Goal: Find specific fact

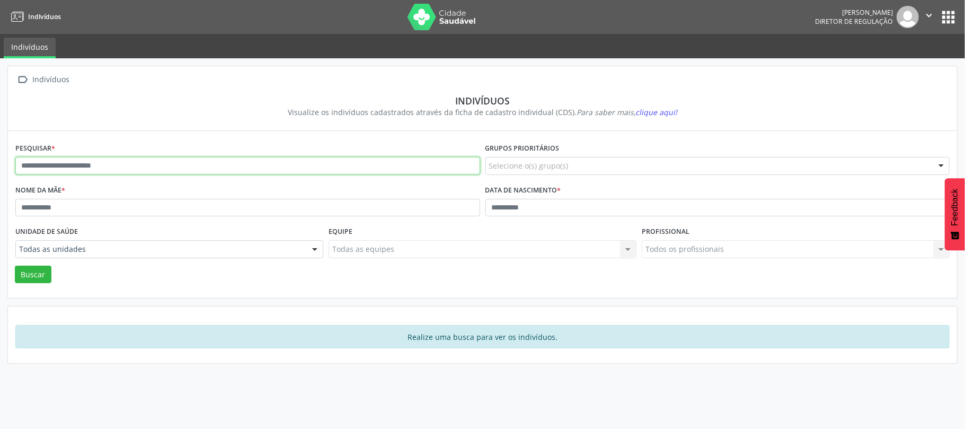
click at [393, 169] on input "text" at bounding box center [247, 166] width 465 height 18
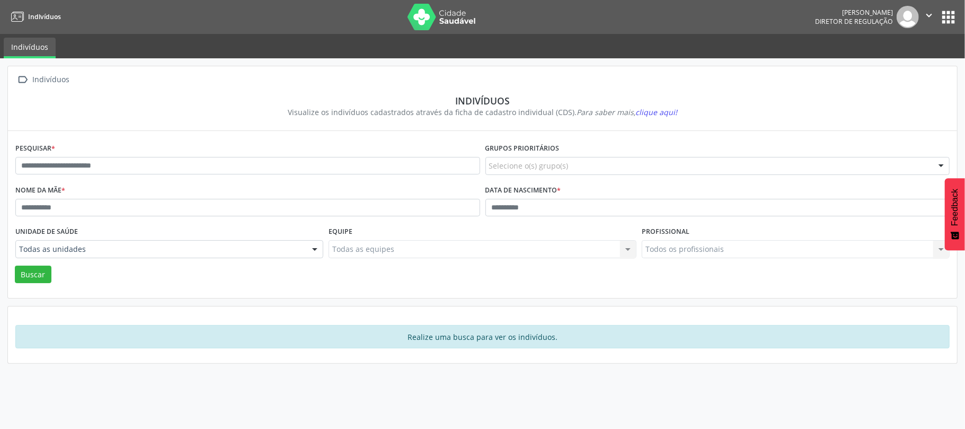
click at [225, 104] on div "Indivíduos" at bounding box center [483, 101] width 920 height 12
click at [950, 18] on button "apps" at bounding box center [948, 17] width 19 height 19
click at [496, 202] on input "text" at bounding box center [717, 208] width 465 height 18
type input "**********"
click at [15, 266] on button "Buscar" at bounding box center [33, 275] width 37 height 18
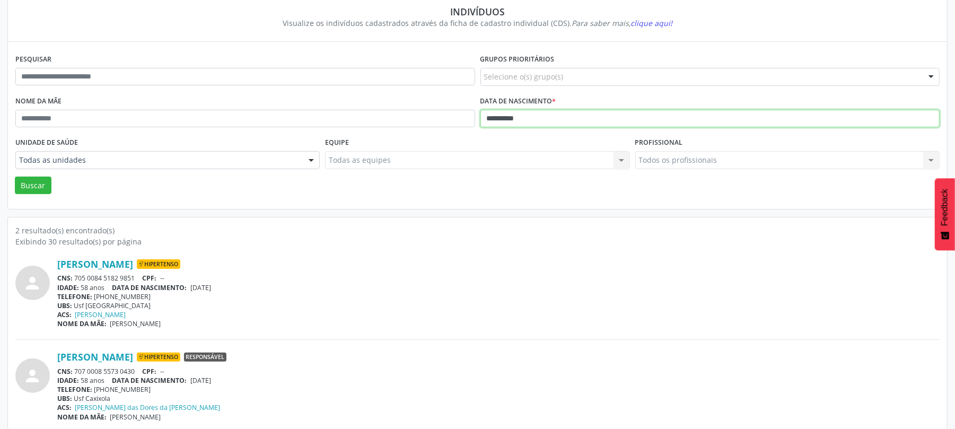
scroll to position [98, 0]
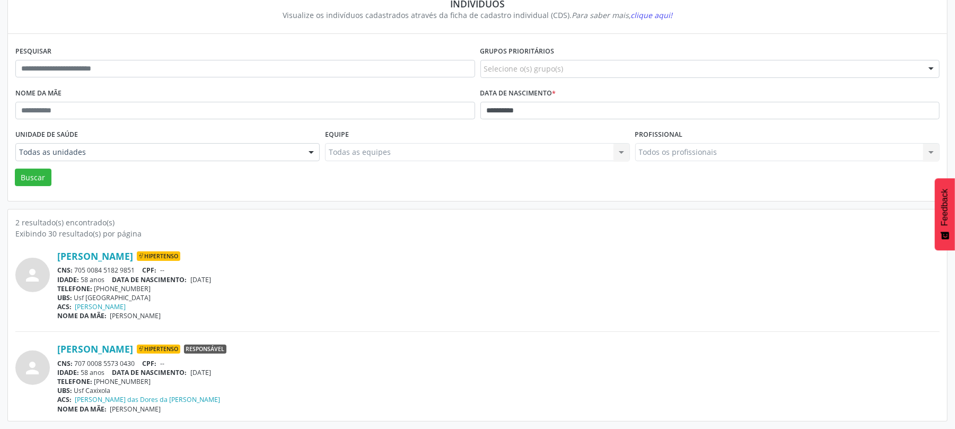
drag, startPoint x: 76, startPoint y: 266, endPoint x: 134, endPoint y: 270, distance: 57.4
click at [138, 273] on div "CNS: 705 0084 5182 9851 CPF: --" at bounding box center [498, 270] width 882 height 9
copy div "705 0084 5182 9851"
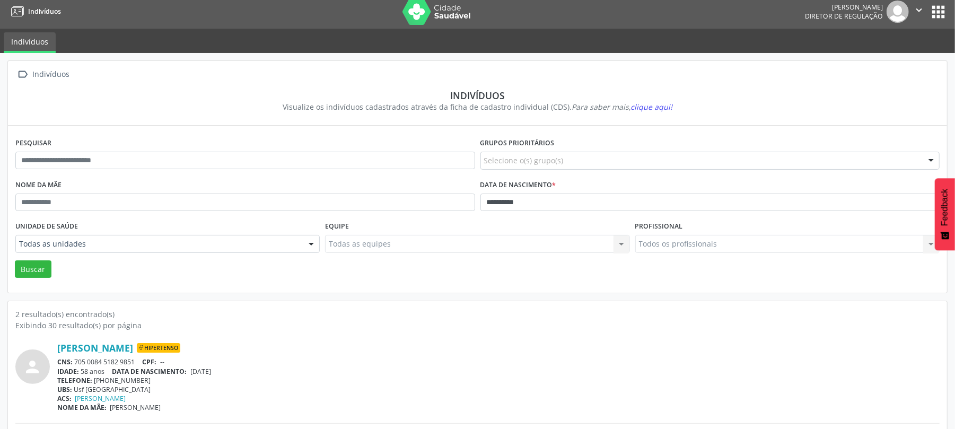
scroll to position [0, 0]
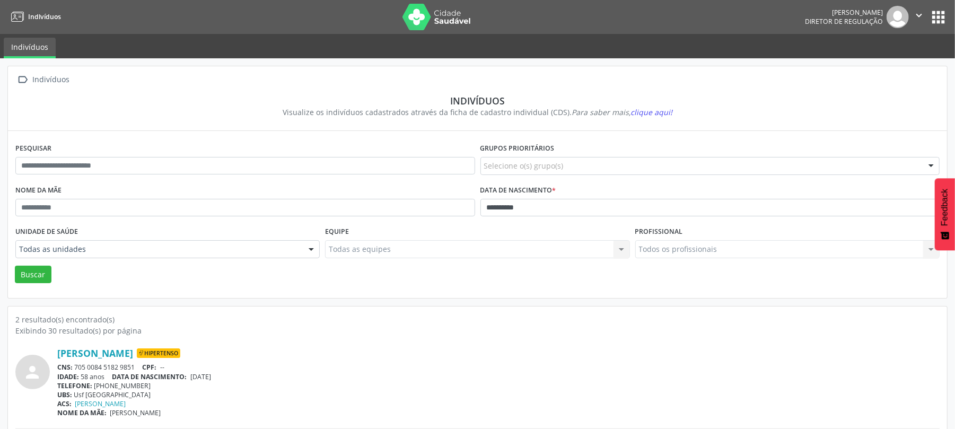
click at [942, 15] on button "apps" at bounding box center [938, 17] width 19 height 19
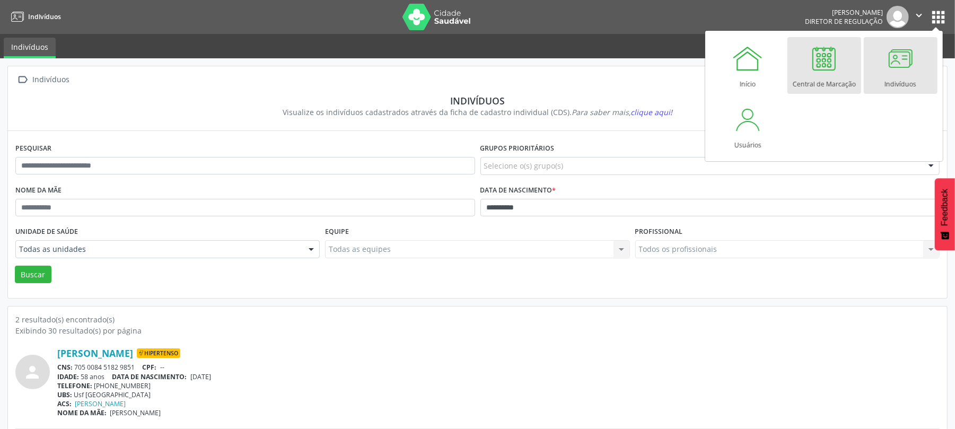
click at [815, 51] on div at bounding box center [824, 58] width 32 height 32
